Goal: Find specific page/section

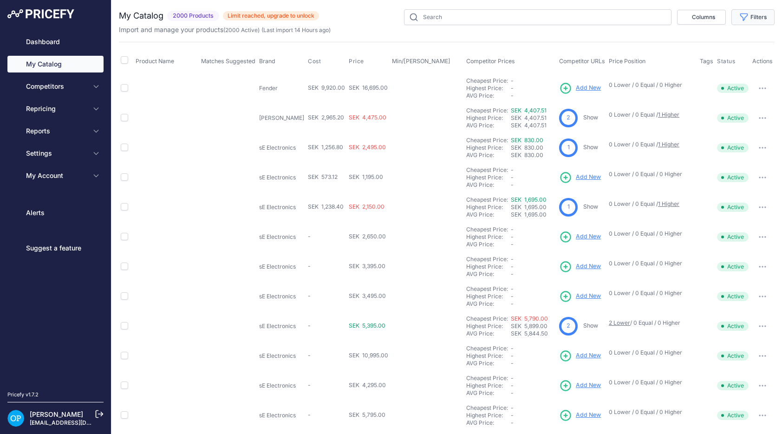
click at [766, 20] on button "Filters" at bounding box center [752, 17] width 43 height 16
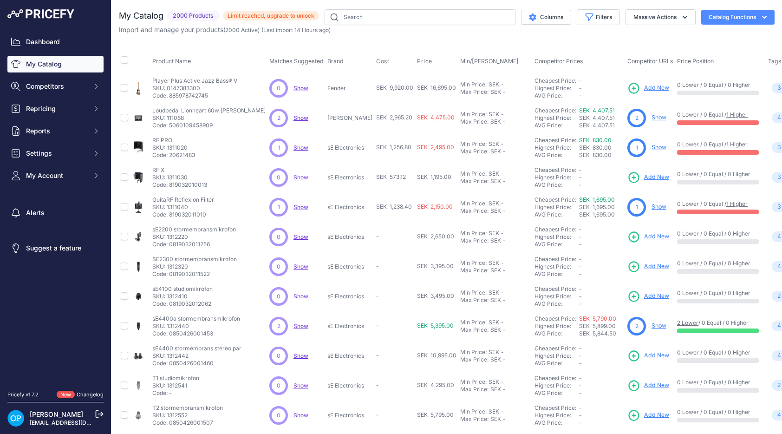
click at [741, 18] on button "Catalog Functions" at bounding box center [737, 17] width 73 height 15
click at [664, 15] on button "Massive Actions" at bounding box center [661, 17] width 70 height 16
click at [593, 15] on button "Filters" at bounding box center [598, 17] width 43 height 16
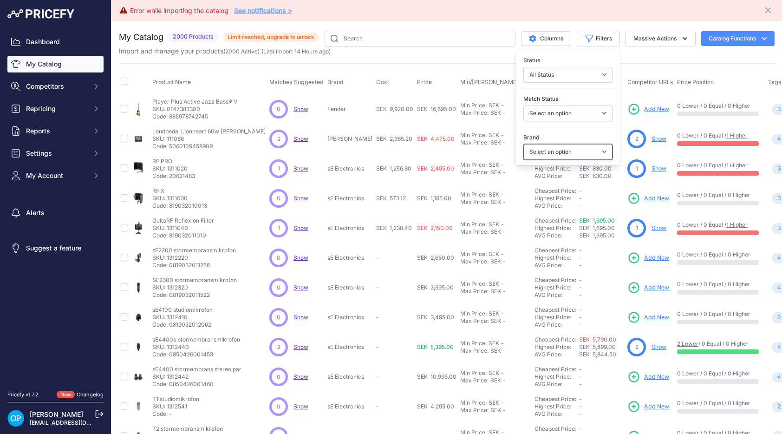
click at [573, 149] on select "Select an option [PERSON_NAME] Casio [PERSON_NAME] Dato Dreadbox Duesenberg Ele…" at bounding box center [567, 152] width 89 height 16
select select "Ibanez"
click at [523, 144] on select "Select an option [PERSON_NAME] Casio [PERSON_NAME] Dato Dreadbox Duesenberg Ele…" at bounding box center [567, 152] width 89 height 16
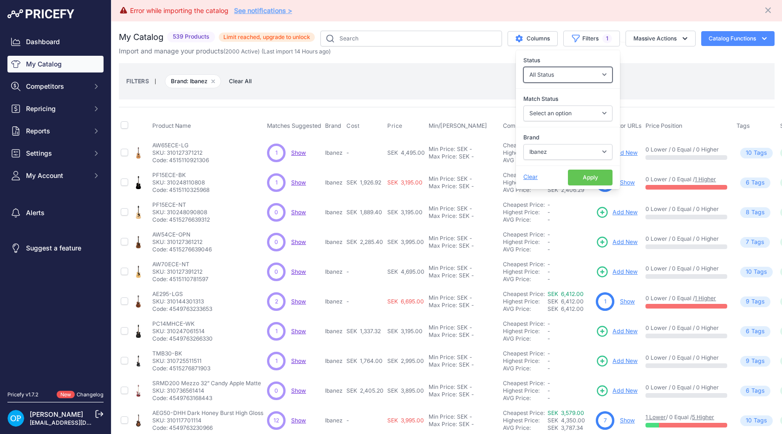
click at [589, 74] on select "All Status Only Enabled Only Disabled" at bounding box center [567, 75] width 89 height 16
click at [589, 173] on button "Apply" at bounding box center [590, 177] width 45 height 16
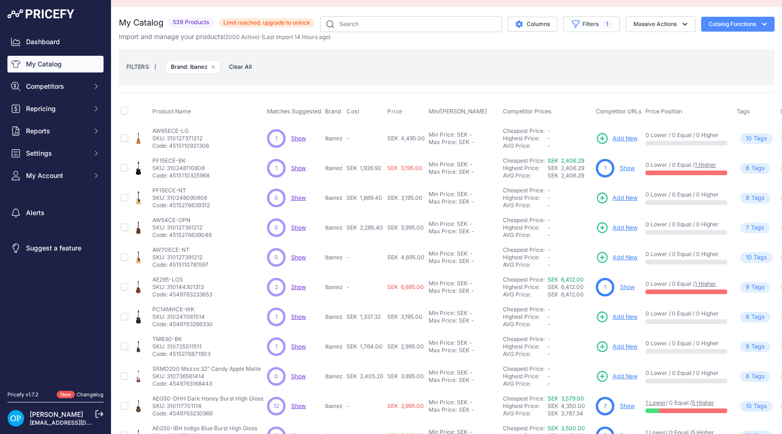
scroll to position [15, 0]
click at [406, 110] on icon at bounding box center [407, 111] width 3 height 2
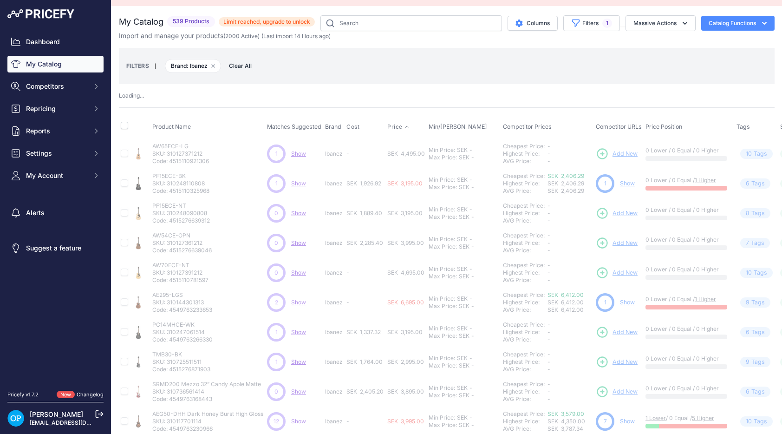
click at [406, 127] on icon at bounding box center [407, 127] width 6 height 6
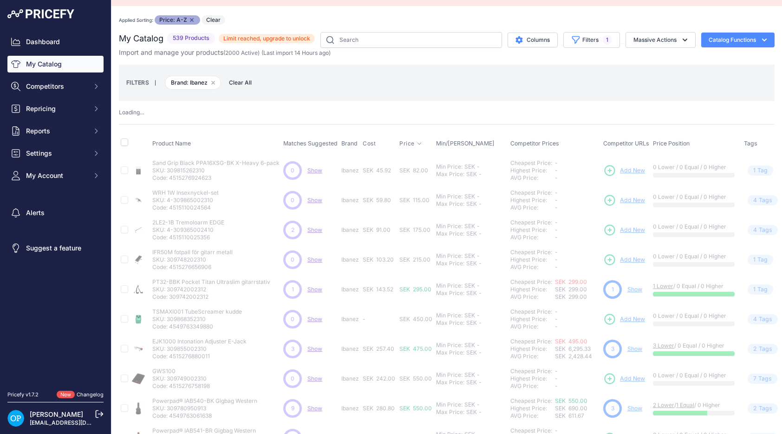
click at [418, 143] on icon at bounding box center [419, 144] width 3 height 2
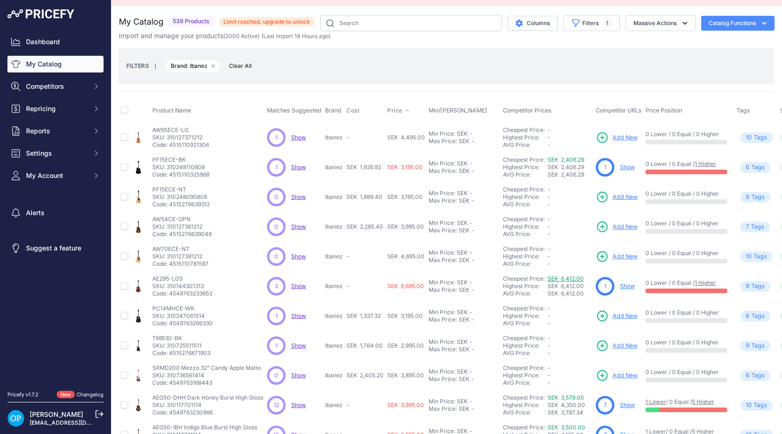
click at [574, 275] on link "SEK 6,412.00" at bounding box center [565, 278] width 36 height 7
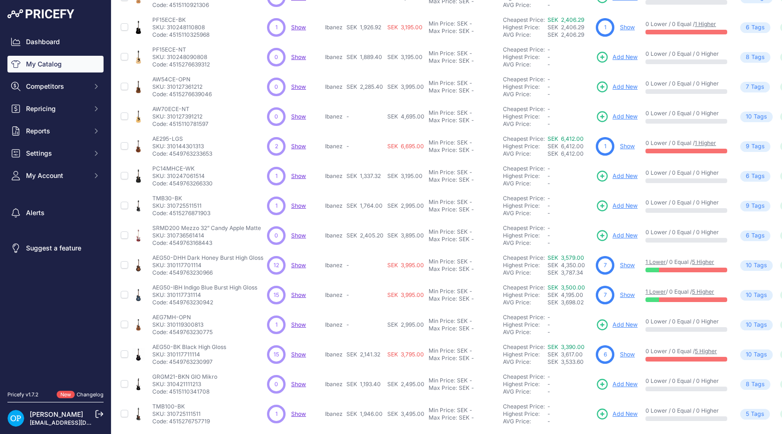
scroll to position [188, 0]
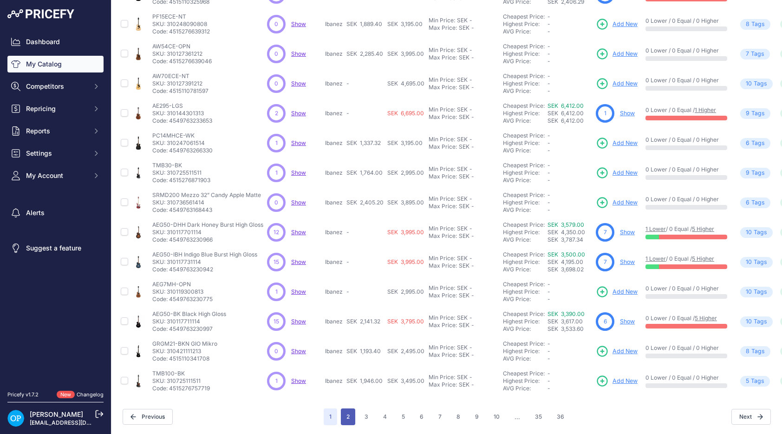
click at [345, 414] on button "2" at bounding box center [348, 416] width 14 height 17
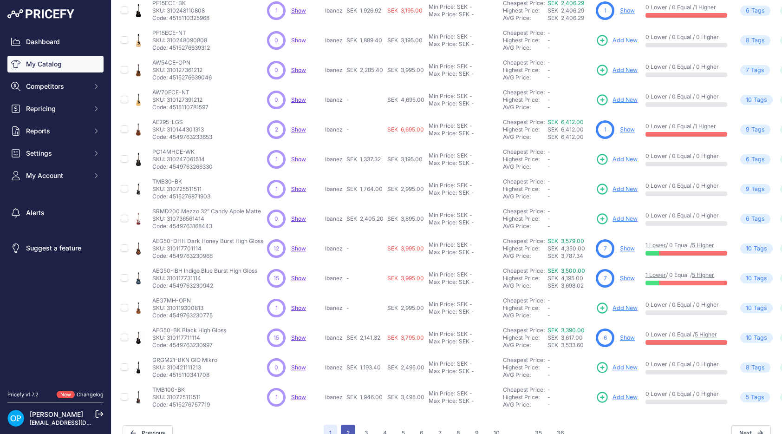
scroll to position [204, 0]
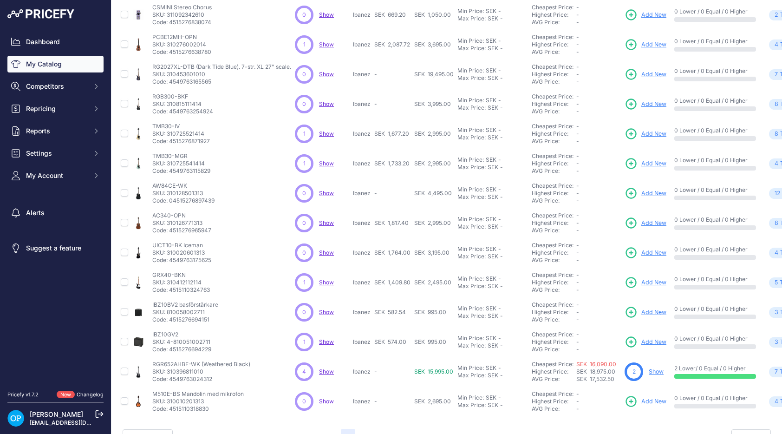
scroll to position [188, 0]
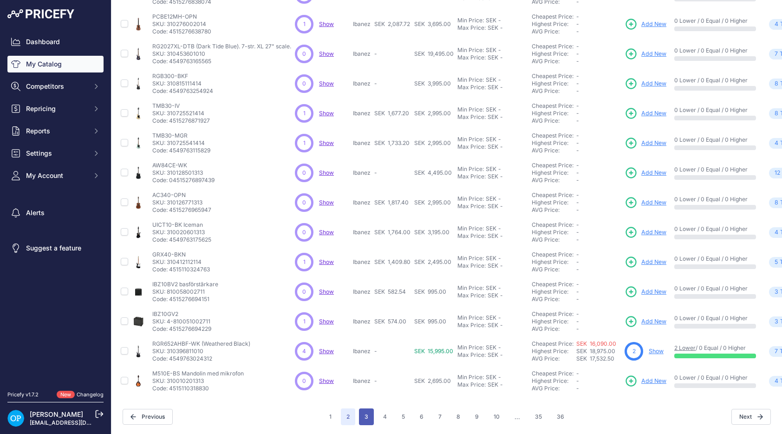
click at [367, 419] on button "3" at bounding box center [366, 416] width 15 height 17
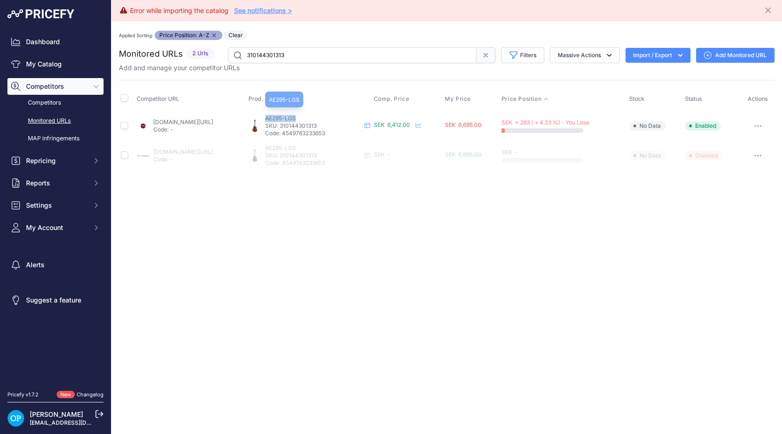
drag, startPoint x: 335, startPoint y: 116, endPoint x: 321, endPoint y: 118, distance: 14.1
click at [303, 116] on p "AE295-LGS" at bounding box center [313, 118] width 96 height 7
copy span "AE295-LGS"
